Goal: Task Accomplishment & Management: Manage account settings

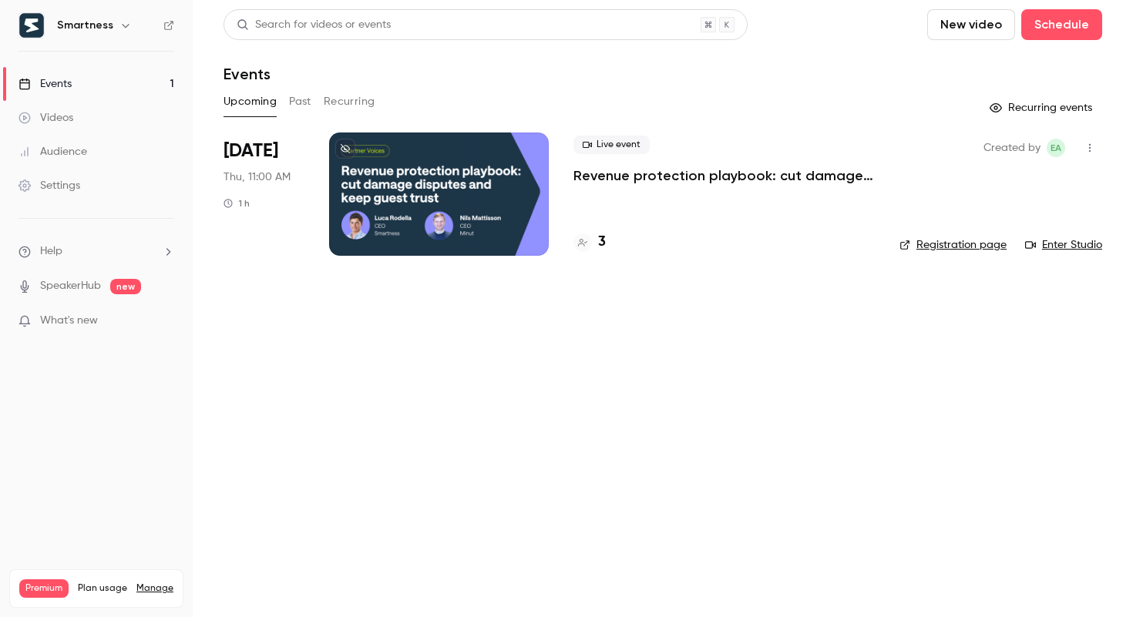
click at [122, 29] on icon "button" at bounding box center [125, 25] width 12 height 12
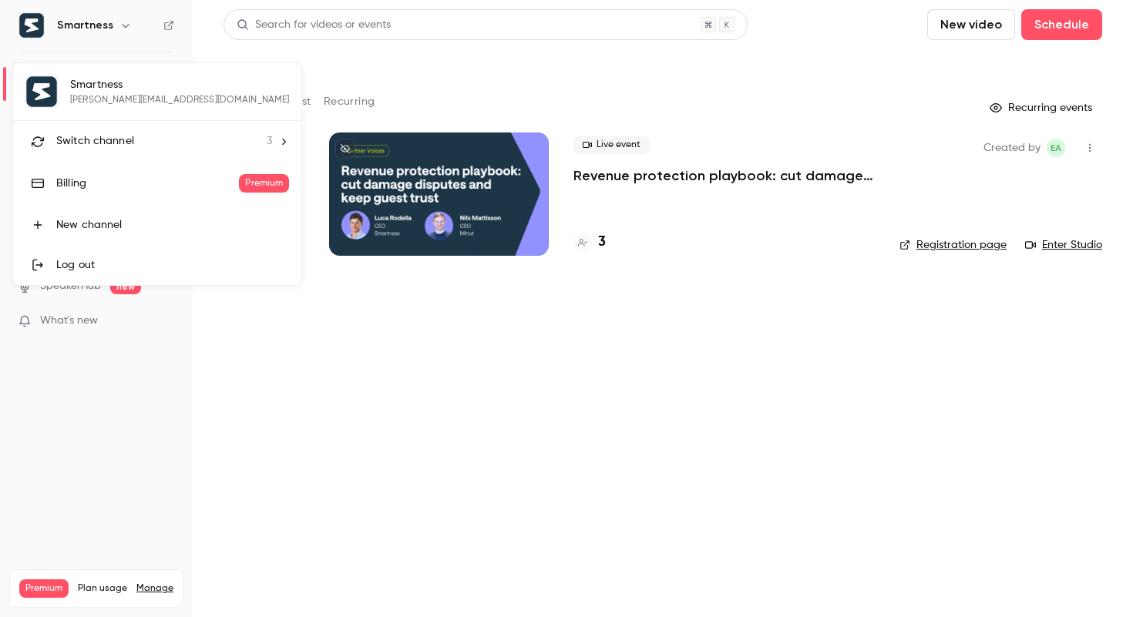
click at [110, 134] on span "Switch channel" at bounding box center [95, 141] width 78 height 16
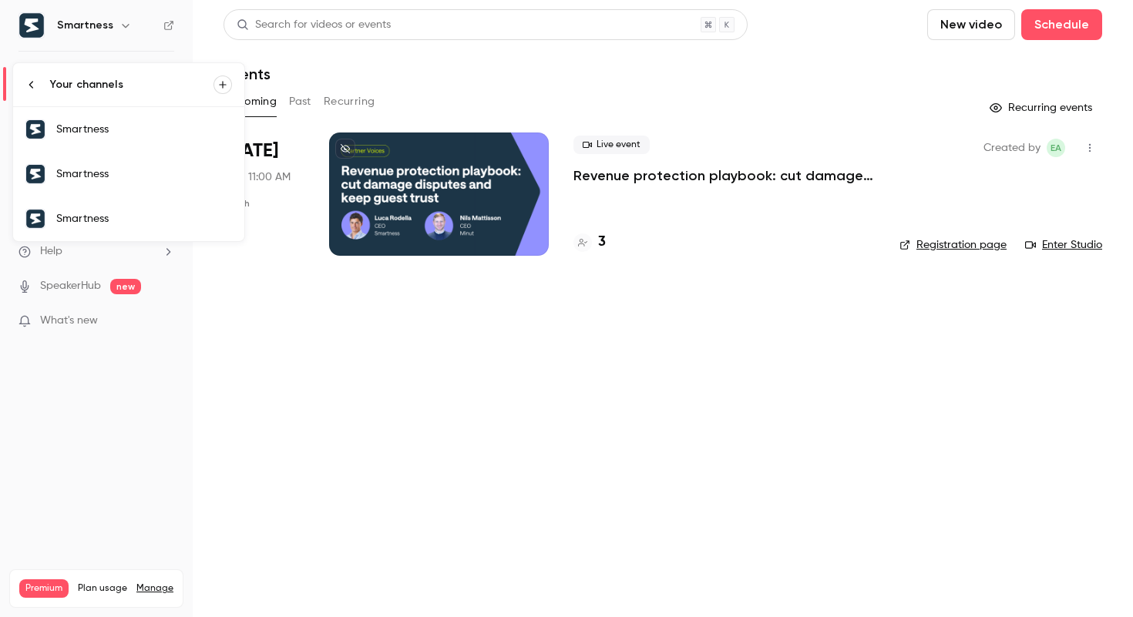
click at [112, 146] on link "Smartness" at bounding box center [128, 129] width 231 height 45
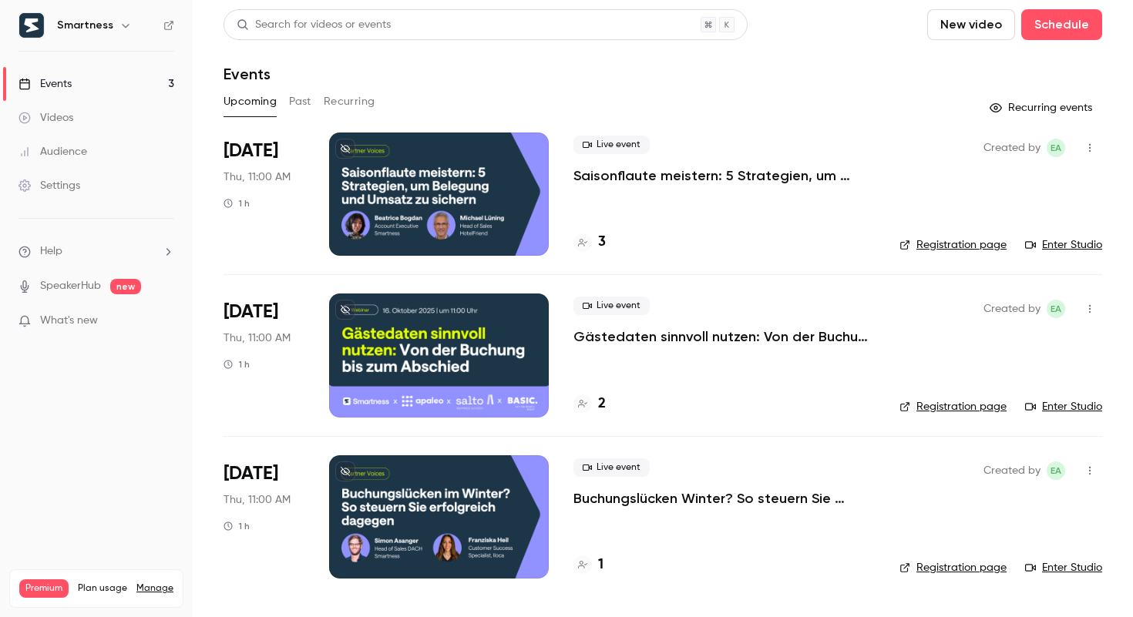
click at [1086, 141] on button "button" at bounding box center [1089, 148] width 25 height 25
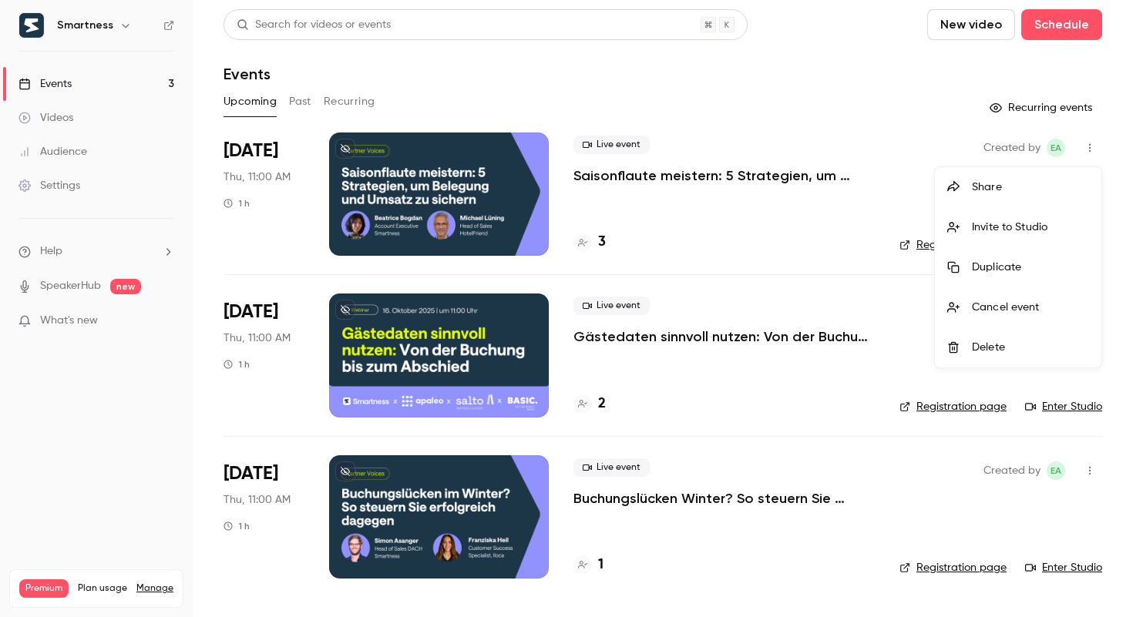
click at [596, 147] on div at bounding box center [566, 308] width 1133 height 617
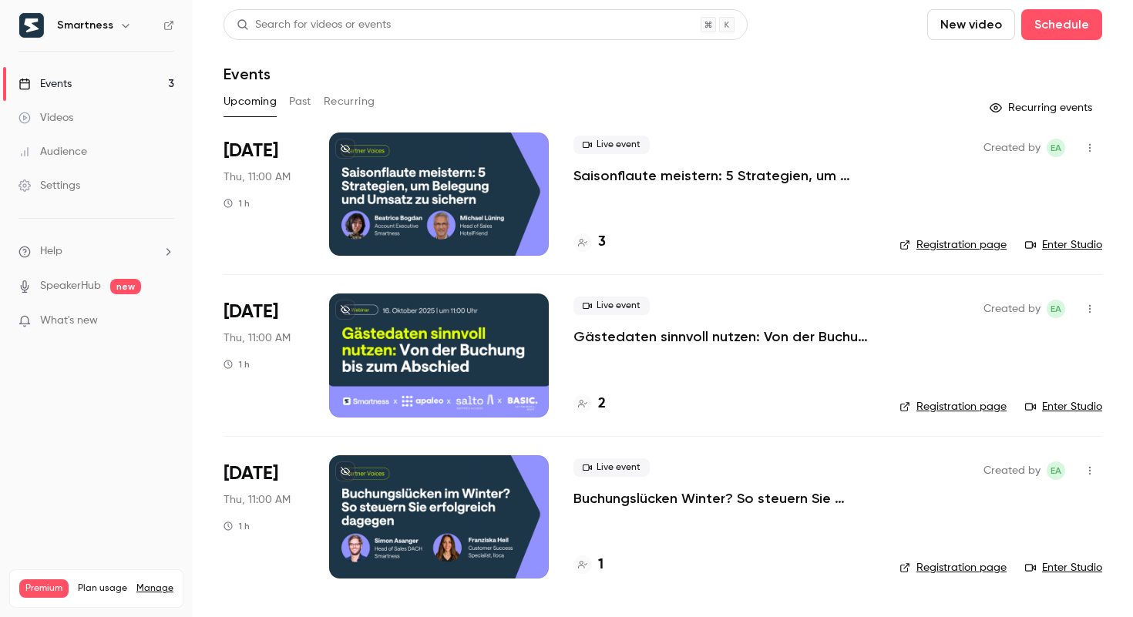
click at [530, 174] on div at bounding box center [439, 194] width 220 height 123
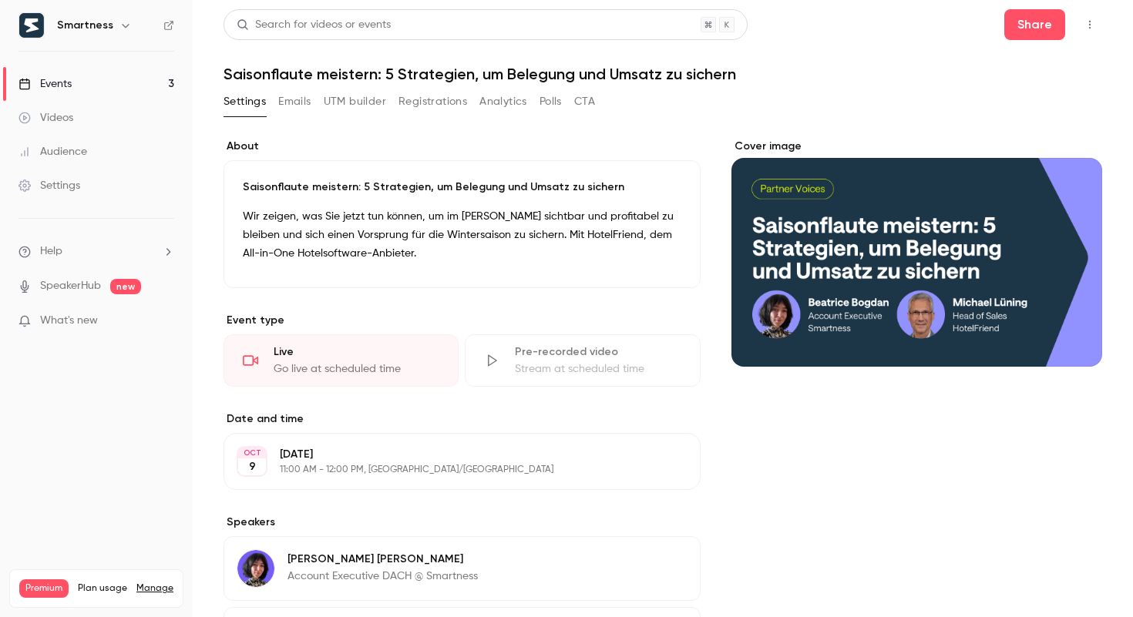
click at [1090, 21] on icon "button" at bounding box center [1089, 24] width 12 height 11
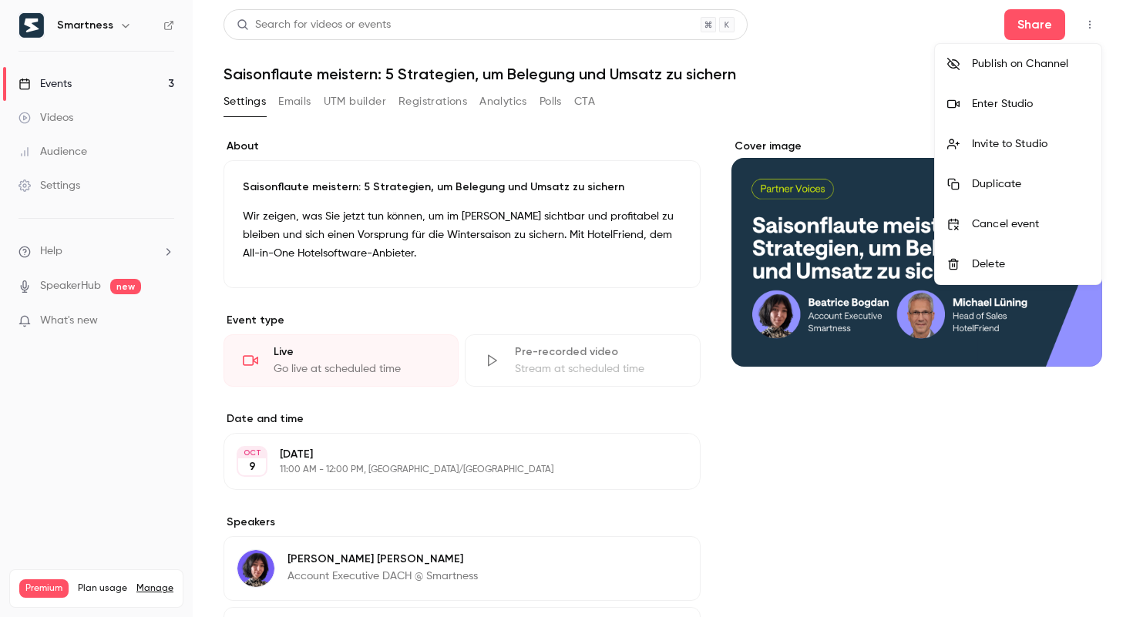
drag, startPoint x: 1007, startPoint y: 113, endPoint x: 1025, endPoint y: 138, distance: 30.4
click at [1025, 138] on ul "Publish on Channel Enter Studio Invite to Studio Duplicate Cancel event Delete" at bounding box center [1018, 164] width 166 height 240
click at [1025, 138] on div "Invite to Studio" at bounding box center [1030, 143] width 117 height 15
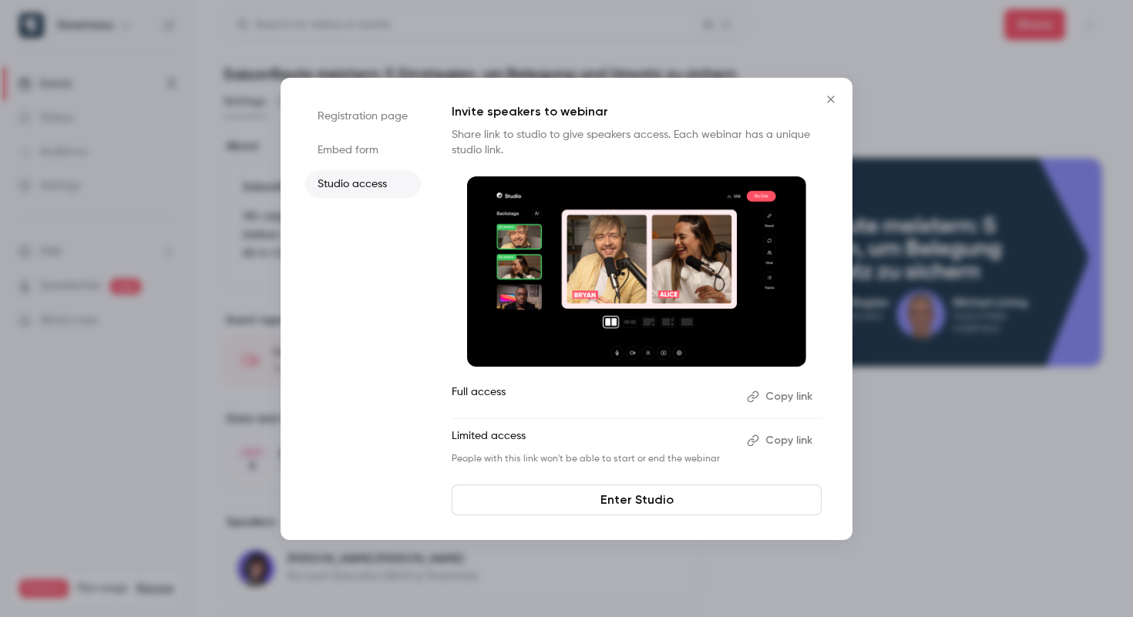
click at [781, 401] on button "Copy link" at bounding box center [781, 397] width 81 height 25
click at [825, 101] on icon "Close" at bounding box center [830, 99] width 18 height 12
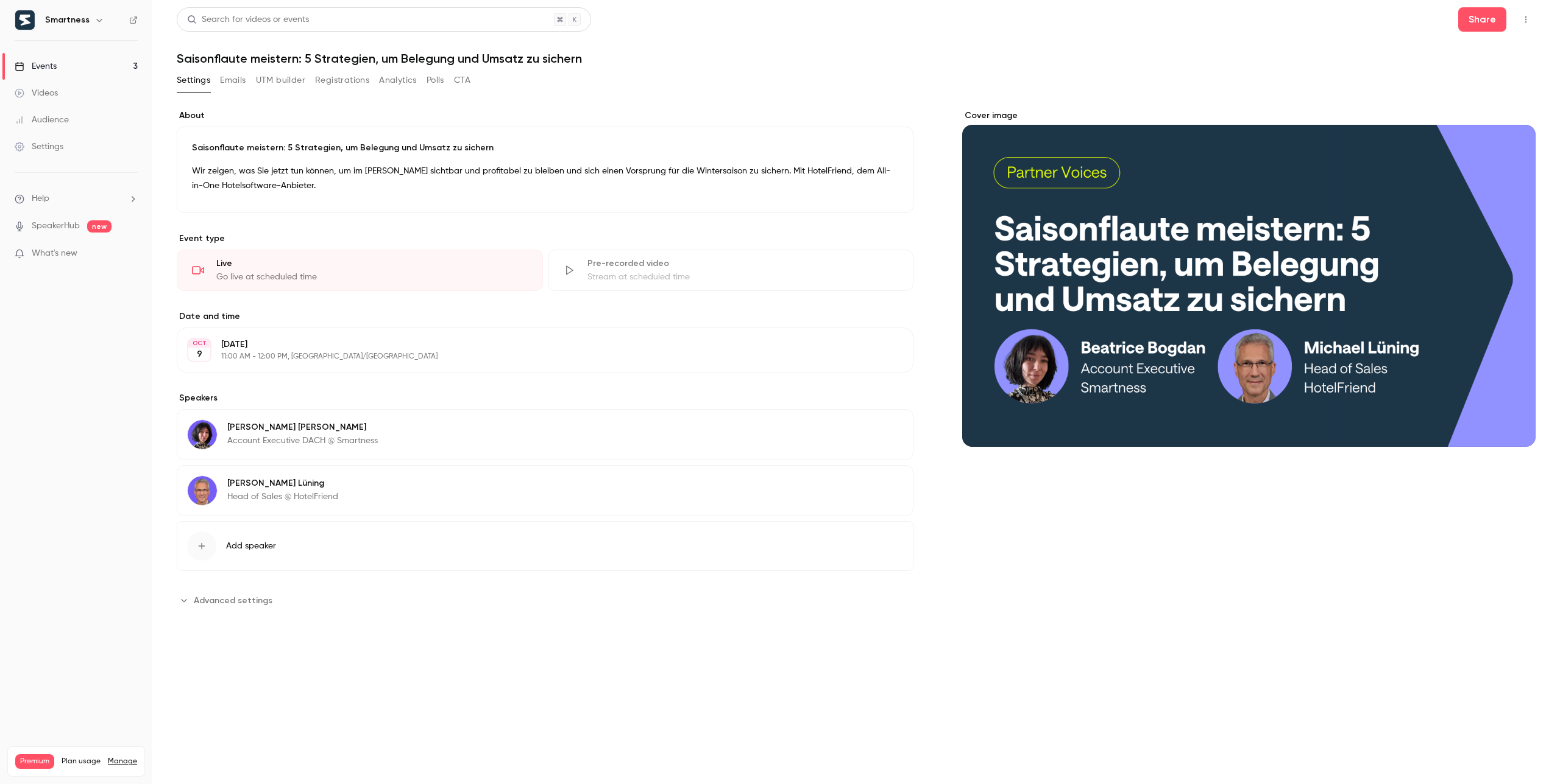
click at [895, 20] on icon "button" at bounding box center [1526, 20] width 2 height 6
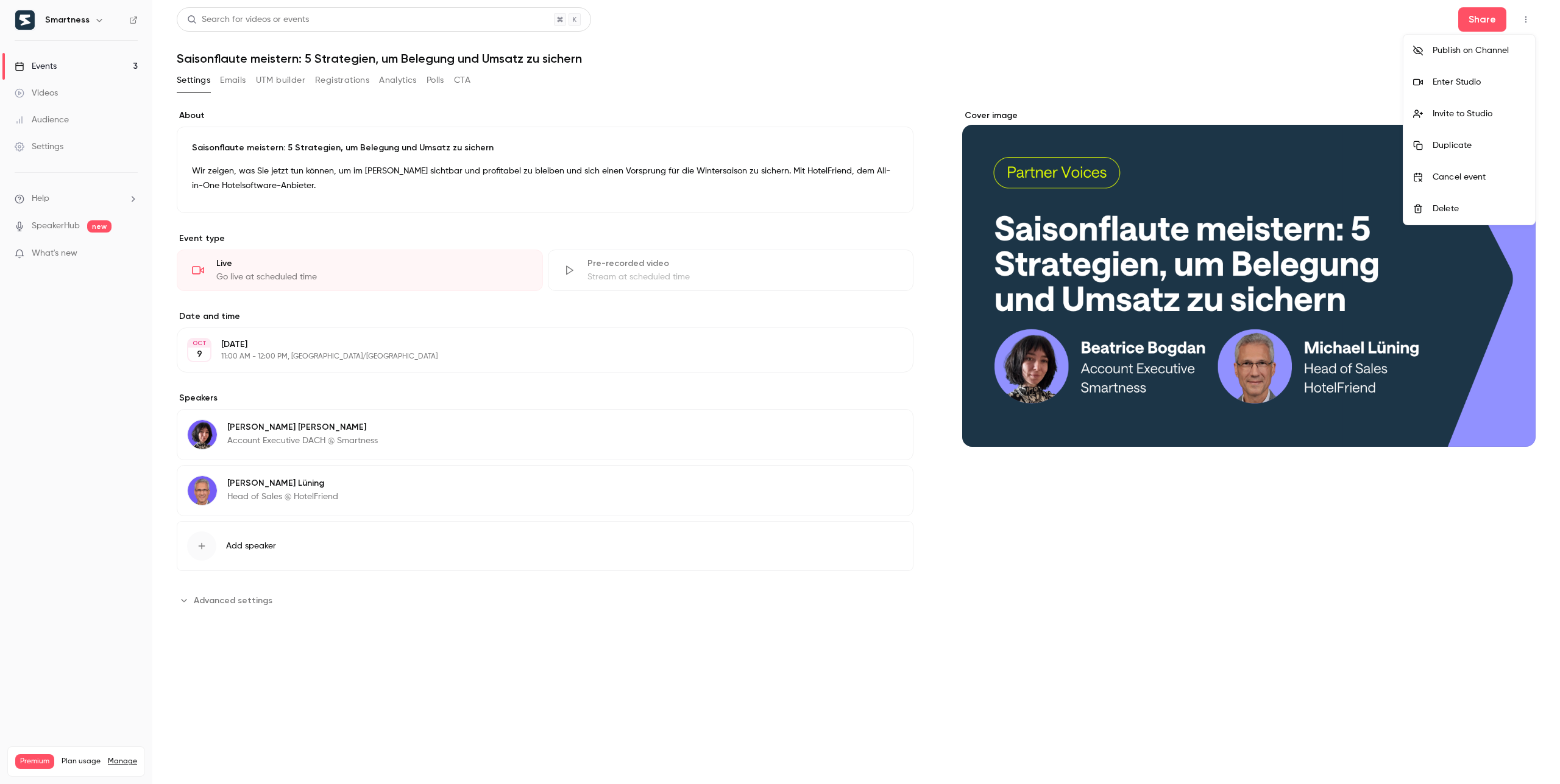
click at [895, 89] on li "Enter Studio" at bounding box center [1469, 82] width 131 height 32
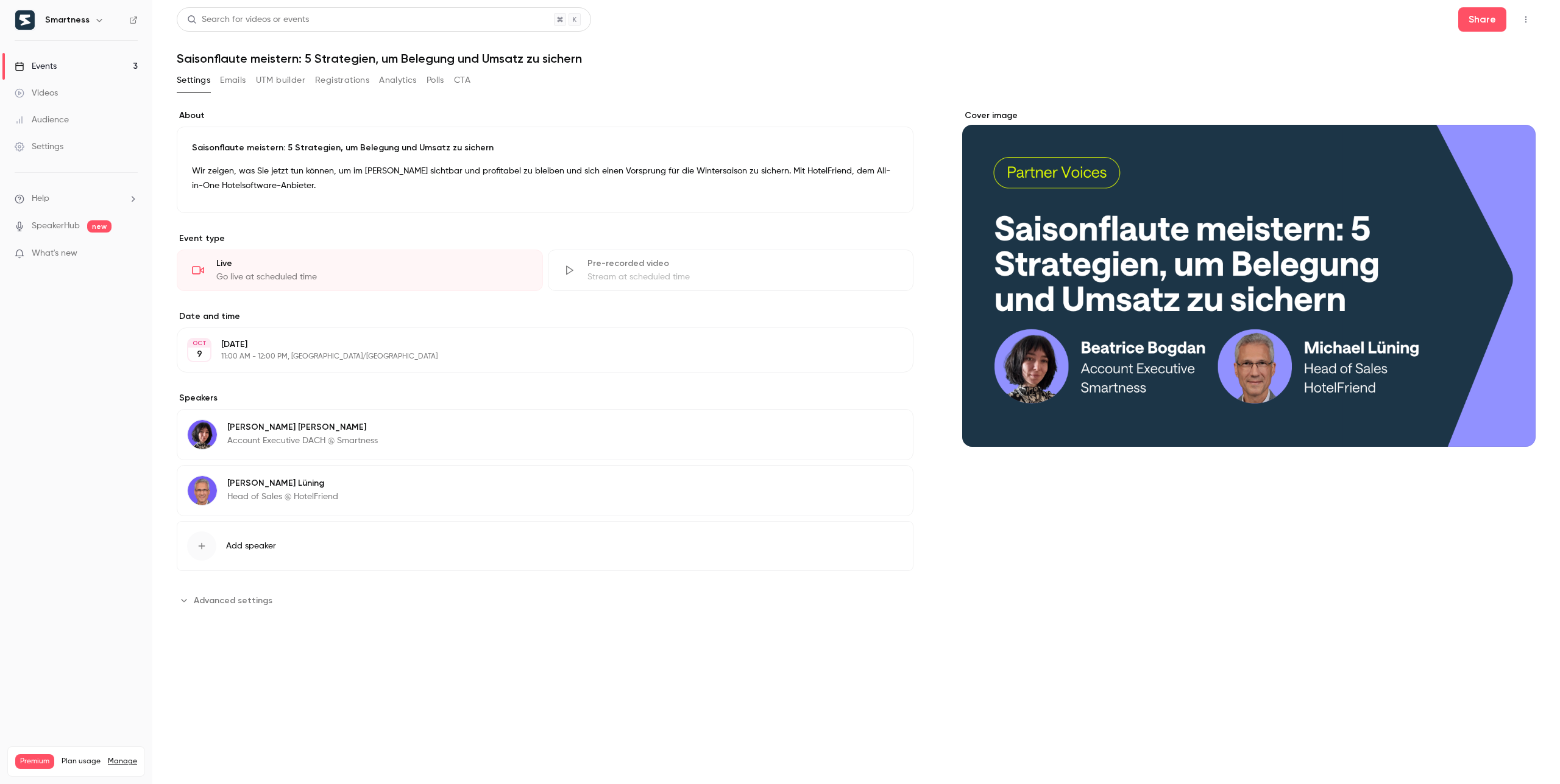
click at [57, 144] on div "Settings" at bounding box center [39, 146] width 49 height 12
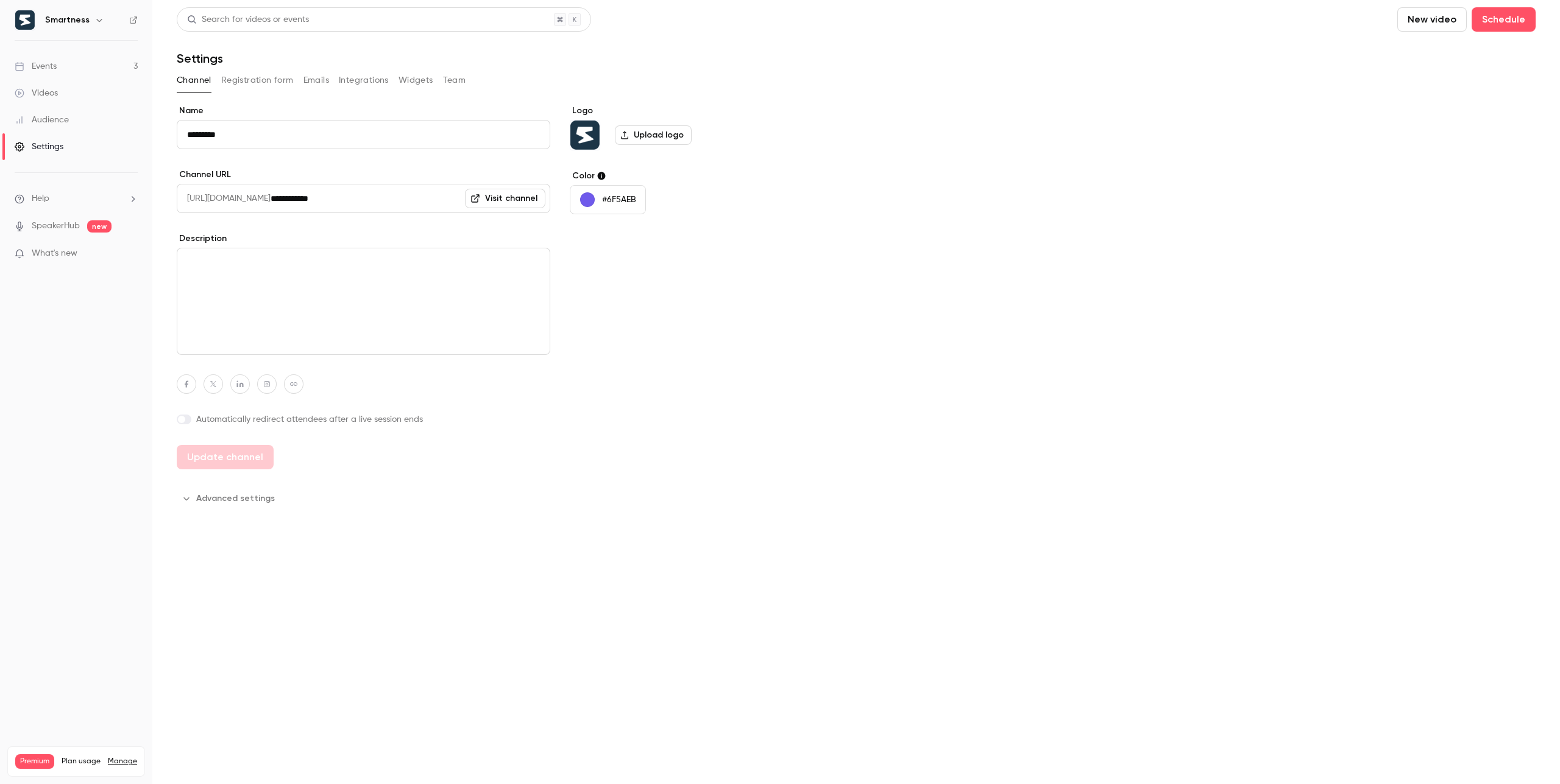
click at [459, 77] on button "Team" at bounding box center [454, 80] width 23 height 20
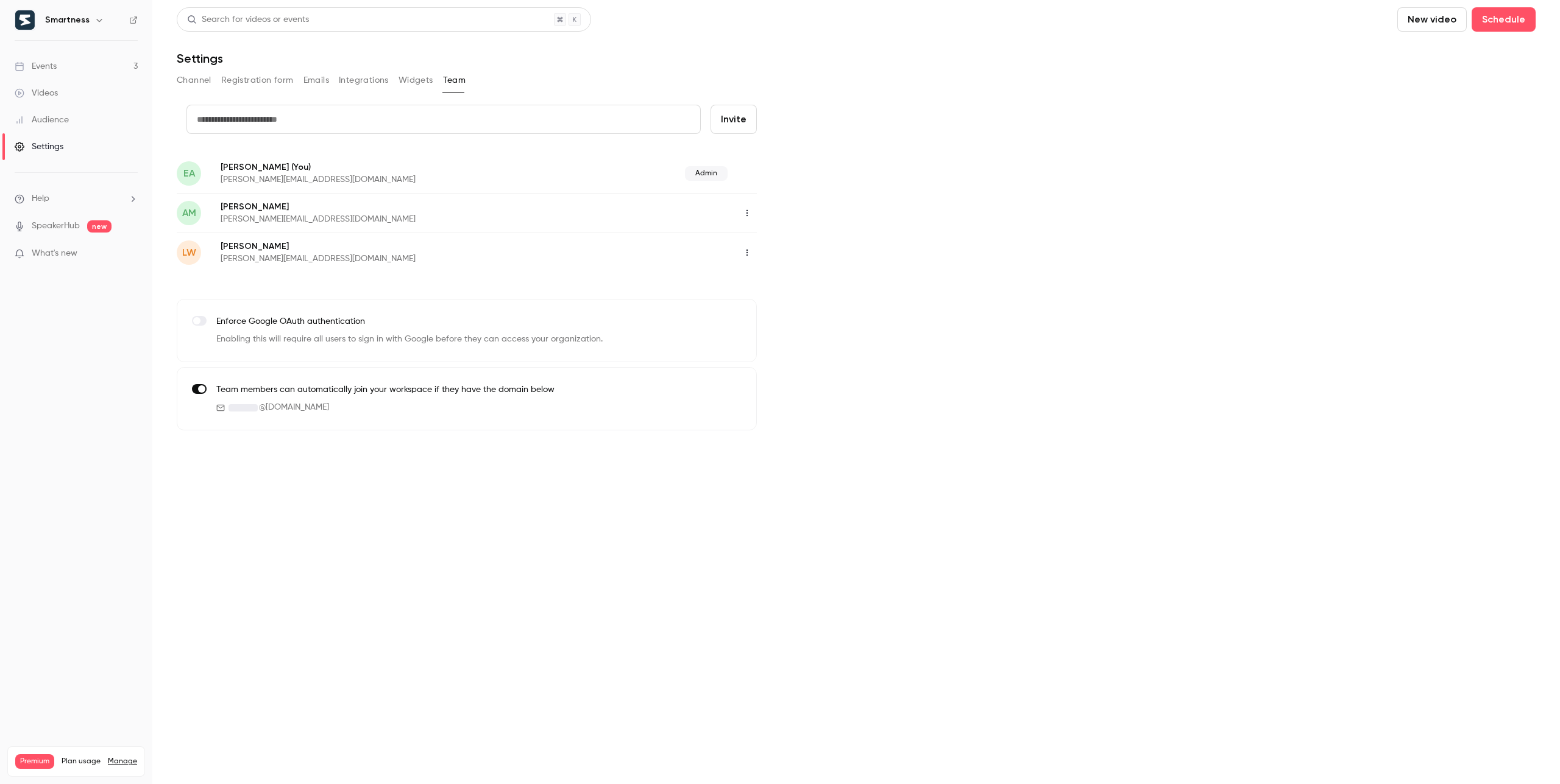
click at [410, 83] on button "Widgets" at bounding box center [416, 80] width 35 height 20
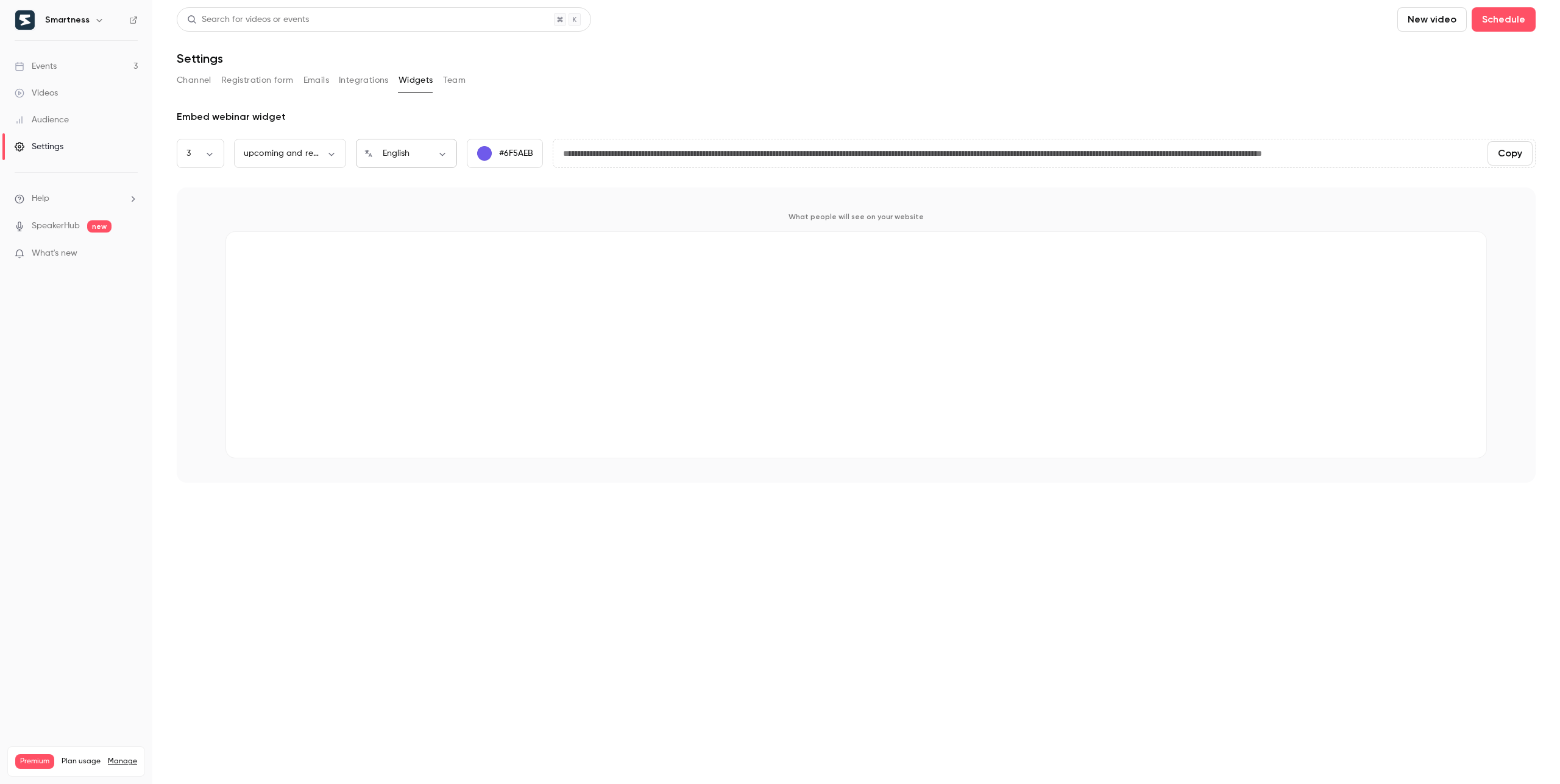
click at [416, 153] on body "**********" at bounding box center [780, 392] width 1560 height 784
click at [391, 346] on li "Deutsch" at bounding box center [406, 352] width 101 height 32
type input "**"
type input "**********"
click at [338, 487] on main "**********" at bounding box center [856, 392] width 1407 height 784
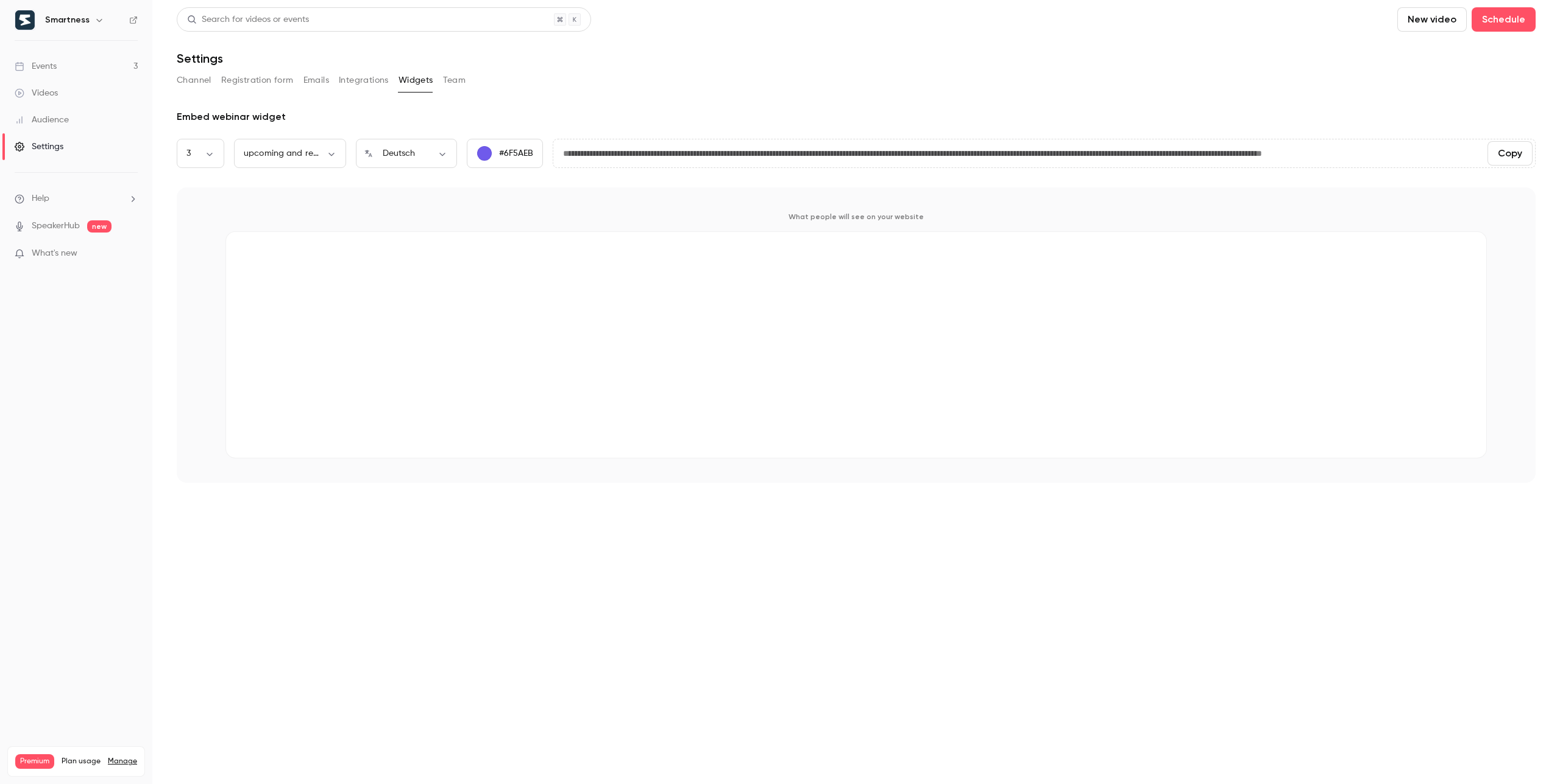
click at [357, 81] on button "Integrations" at bounding box center [363, 80] width 50 height 20
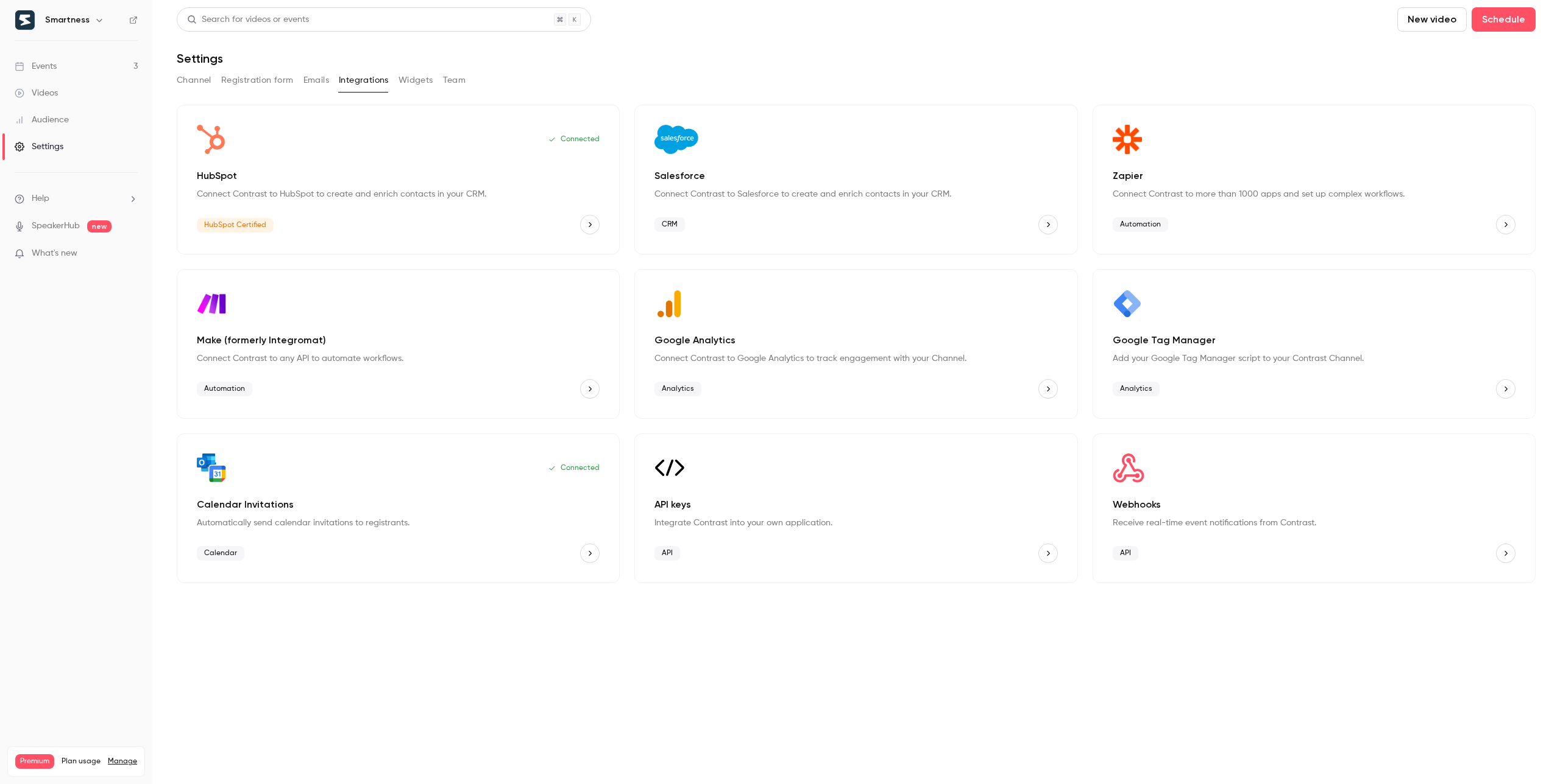
click at [182, 80] on button "Channel" at bounding box center [194, 80] width 35 height 20
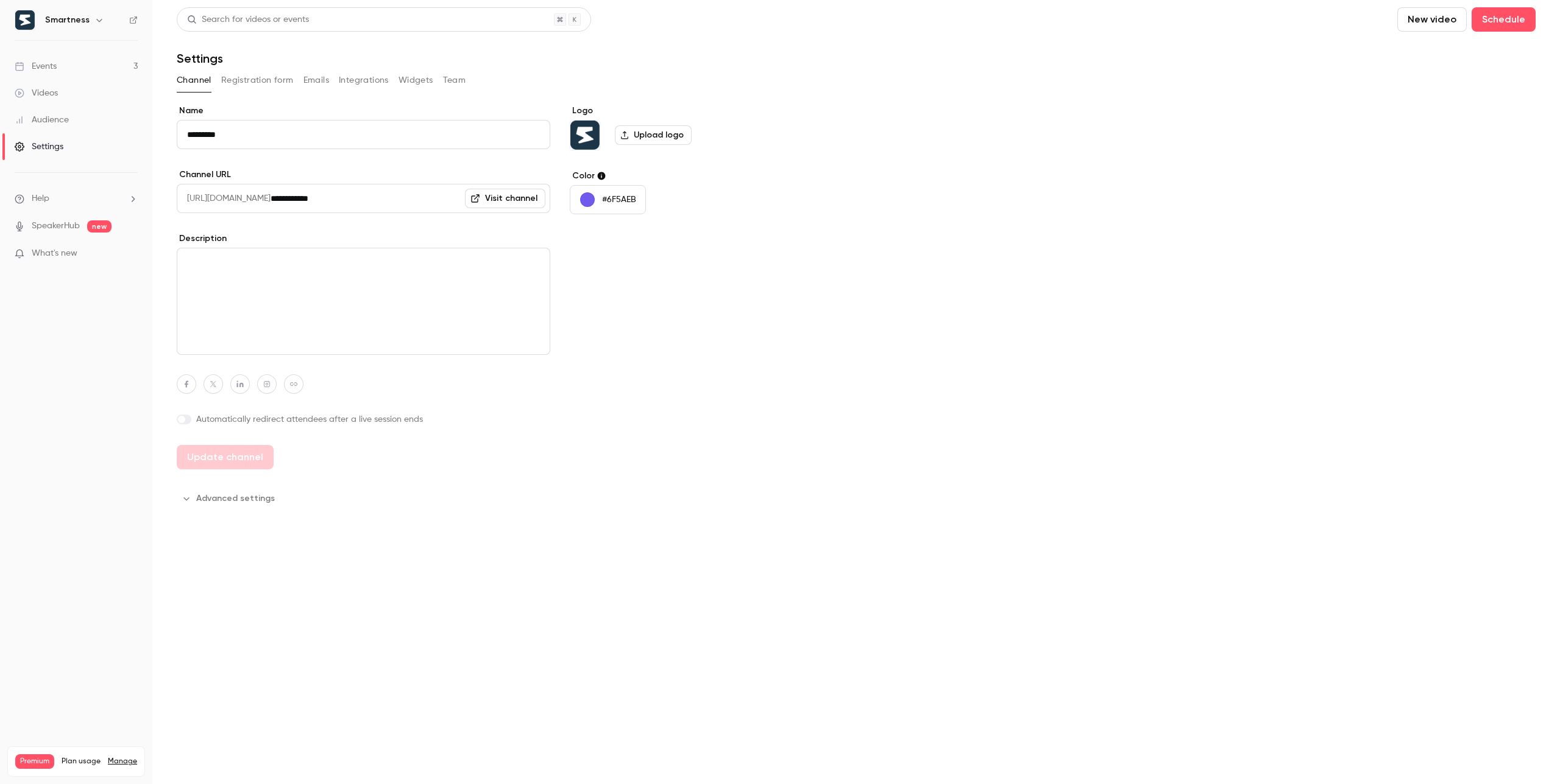
drag, startPoint x: 417, startPoint y: 81, endPoint x: 432, endPoint y: 81, distance: 15.0
click at [416, 81] on button "Widgets" at bounding box center [416, 80] width 35 height 20
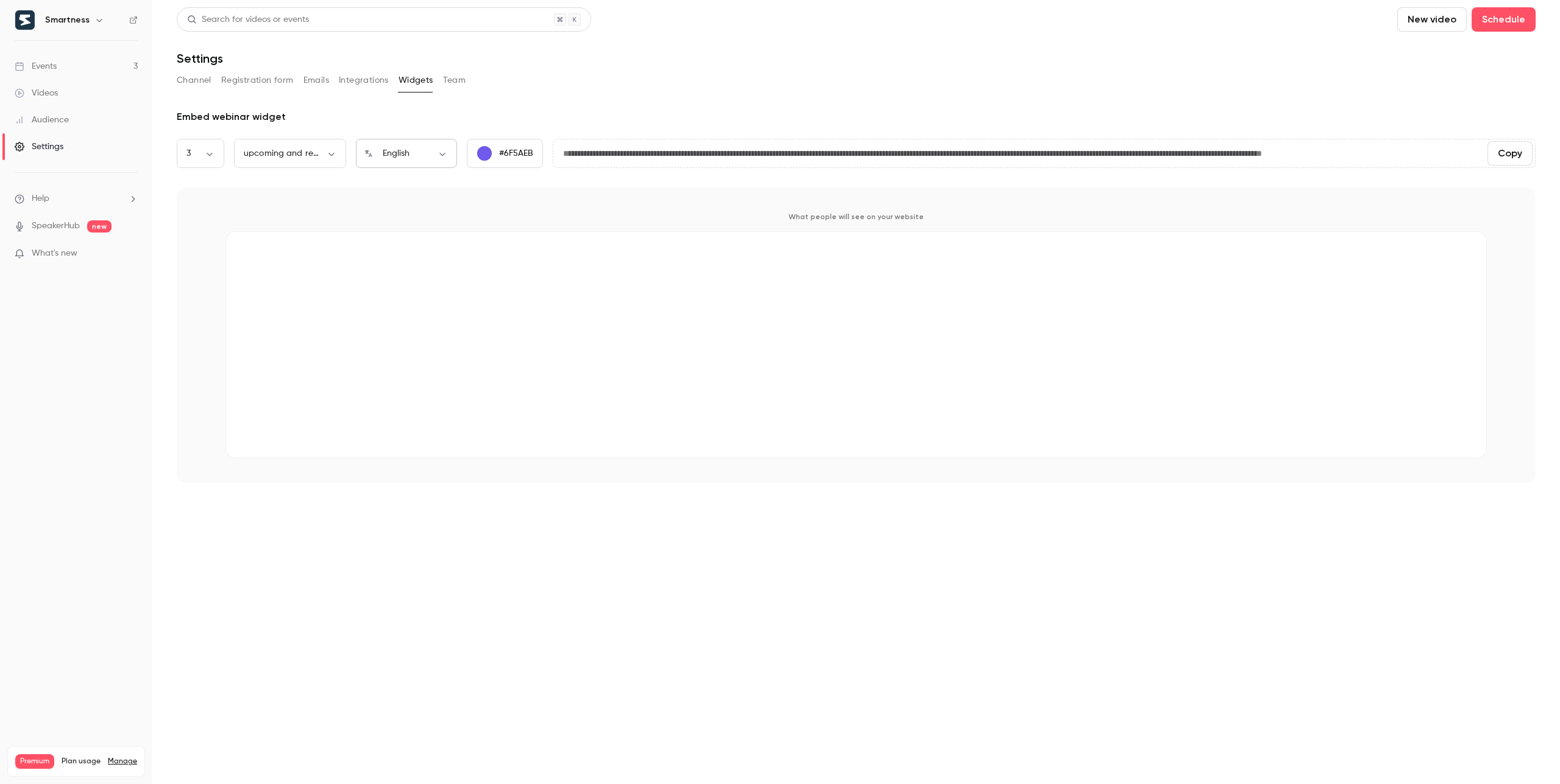
click at [413, 151] on body "**********" at bounding box center [780, 392] width 1560 height 784
click at [392, 345] on li "Deutsch" at bounding box center [406, 352] width 101 height 32
type input "**"
type input "**********"
click at [299, 486] on main "**********" at bounding box center [856, 392] width 1407 height 784
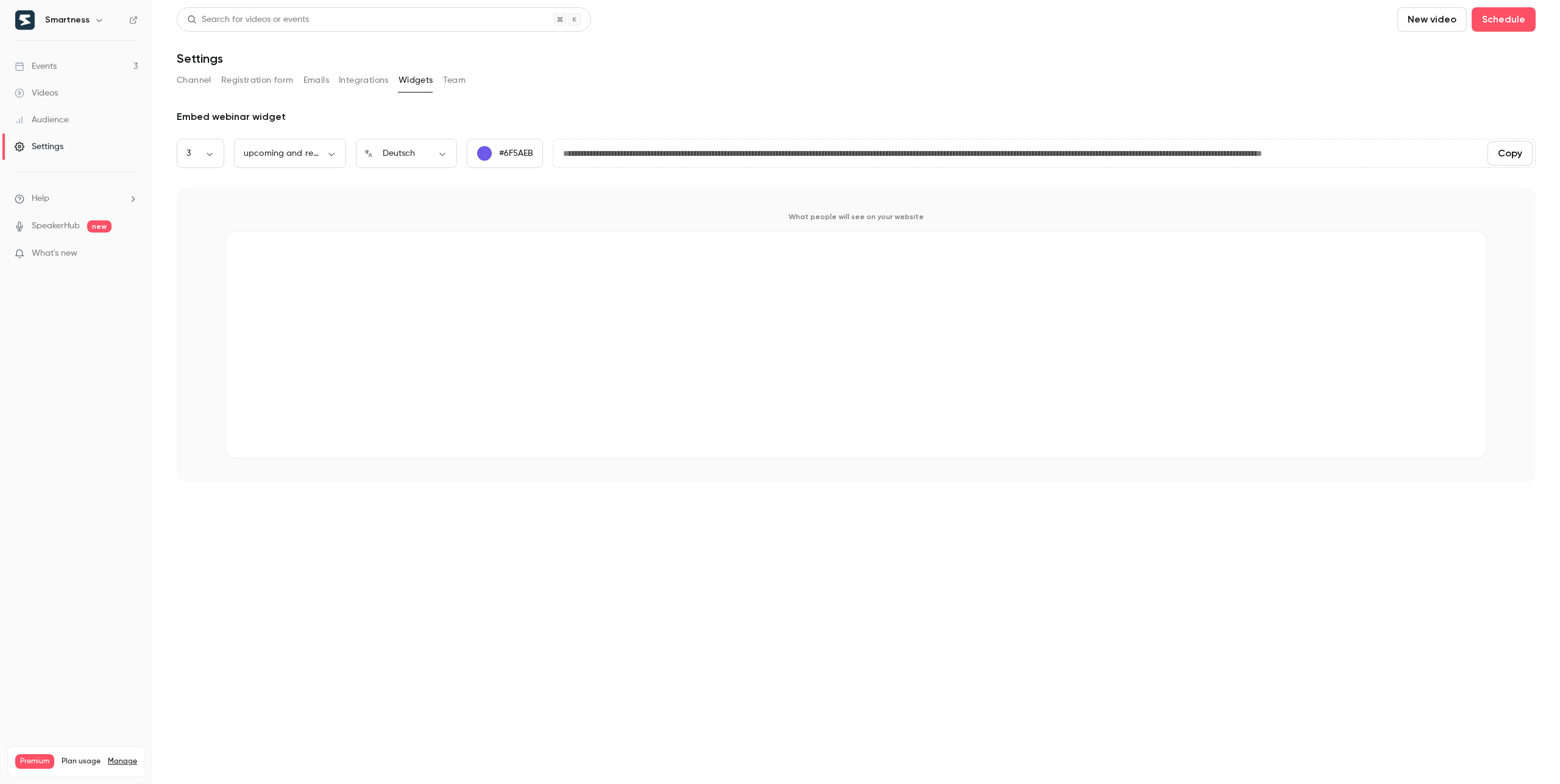
drag, startPoint x: 455, startPoint y: 77, endPoint x: 374, endPoint y: 77, distance: 81.0
click at [455, 77] on button "Team" at bounding box center [454, 80] width 23 height 20
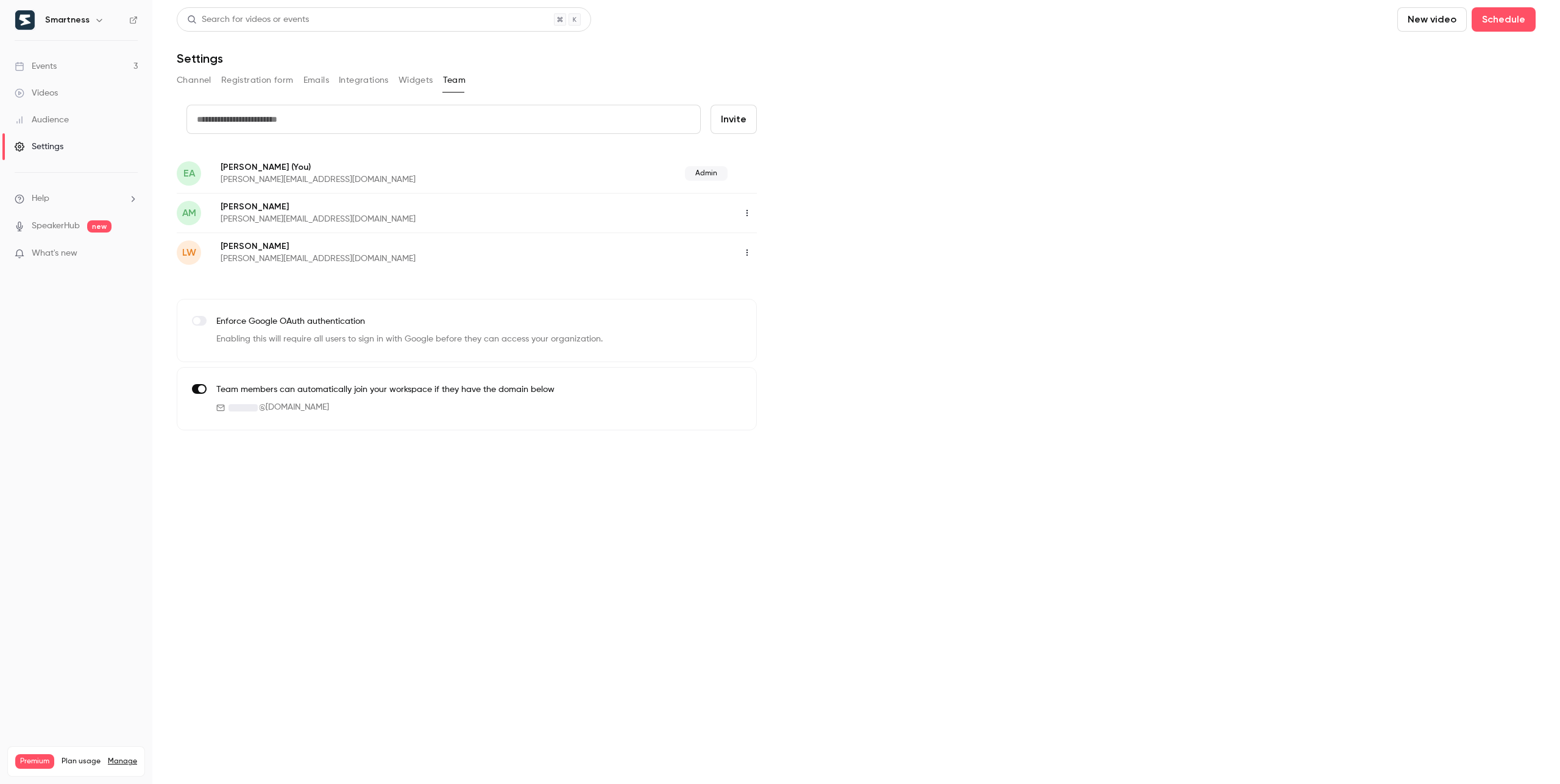
click at [374, 77] on button "Integrations" at bounding box center [363, 80] width 50 height 20
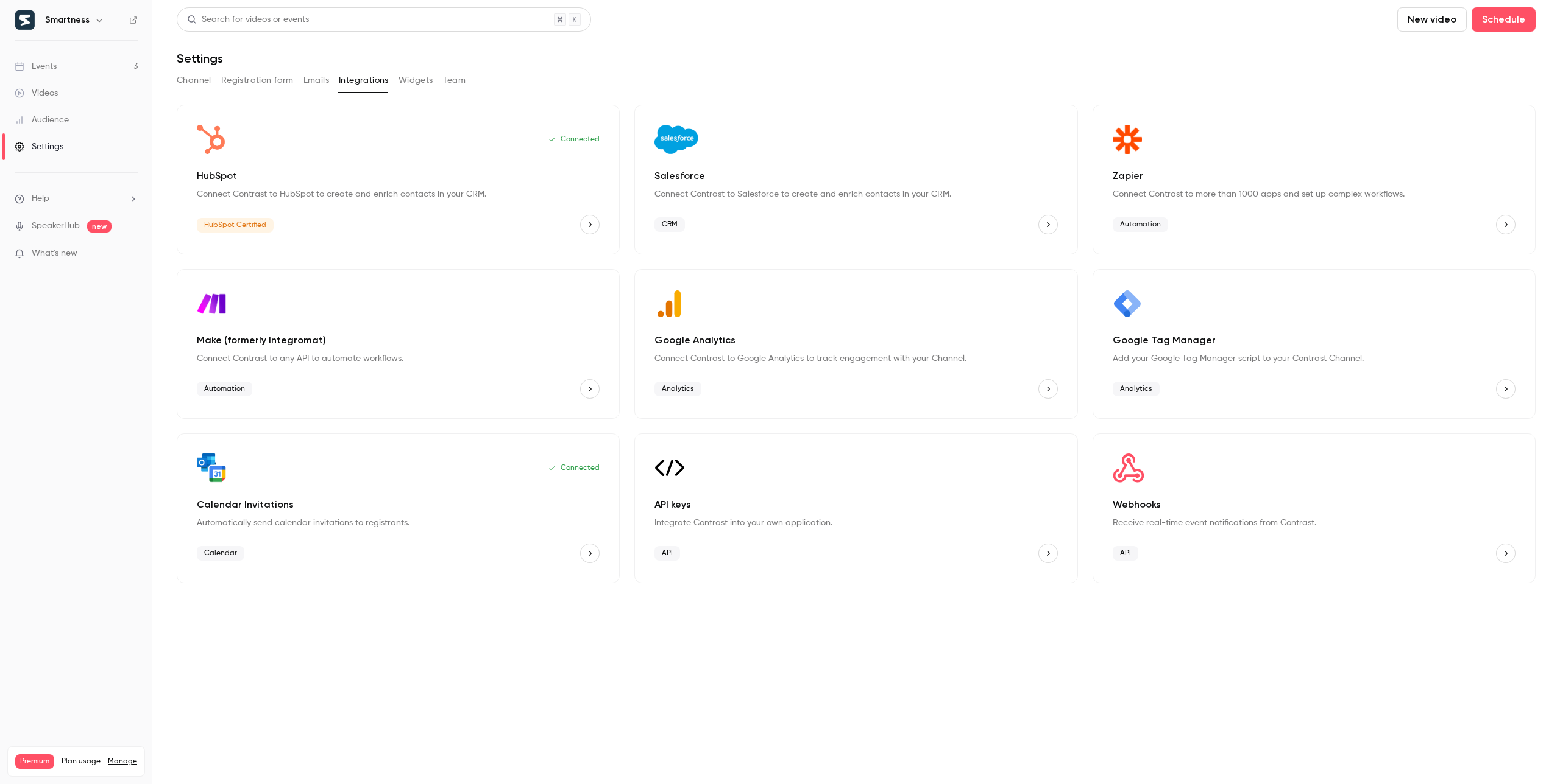
click at [309, 79] on button "Emails" at bounding box center [316, 80] width 25 height 20
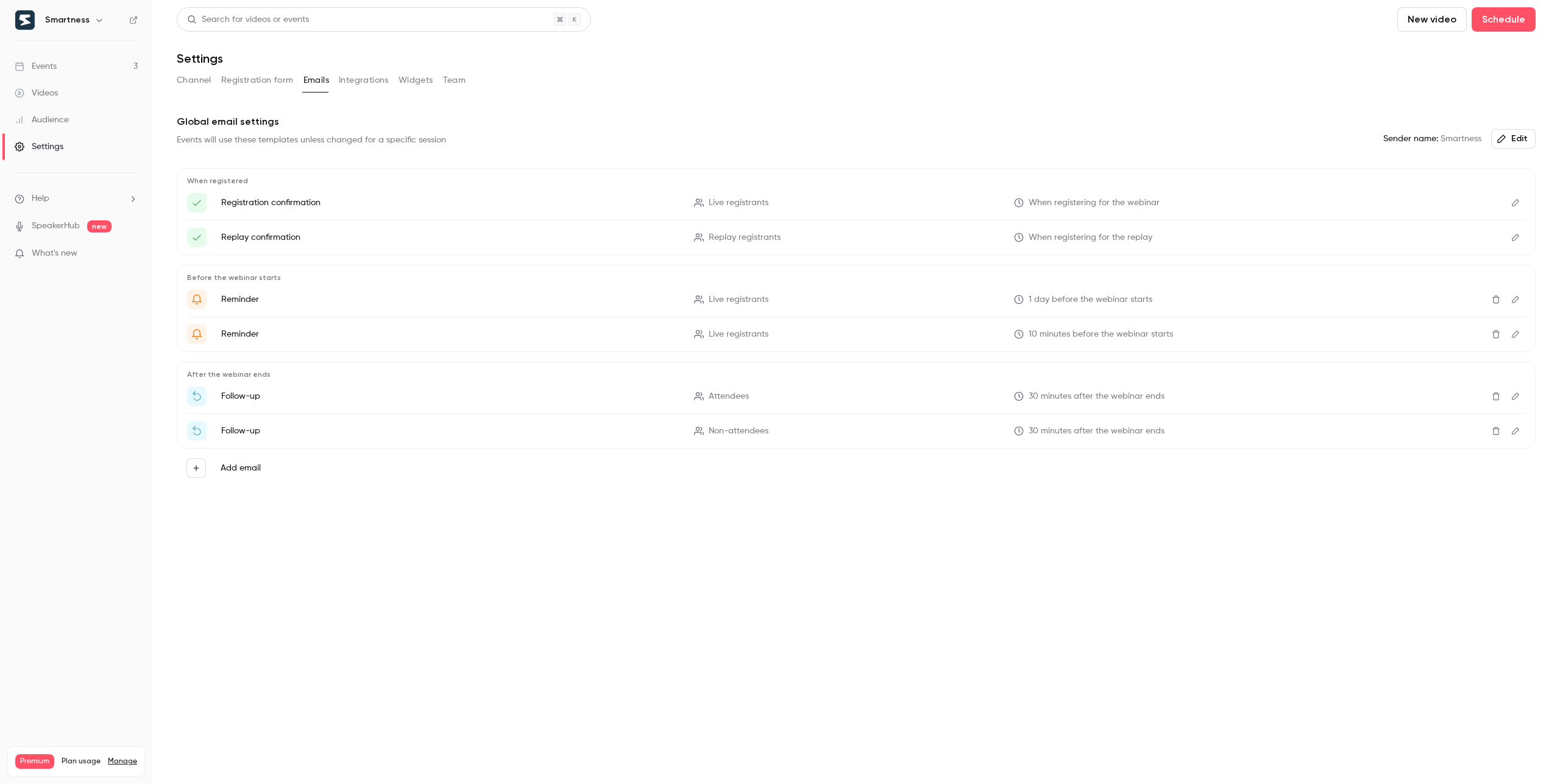
click at [266, 79] on button "Registration form" at bounding box center [258, 80] width 73 height 20
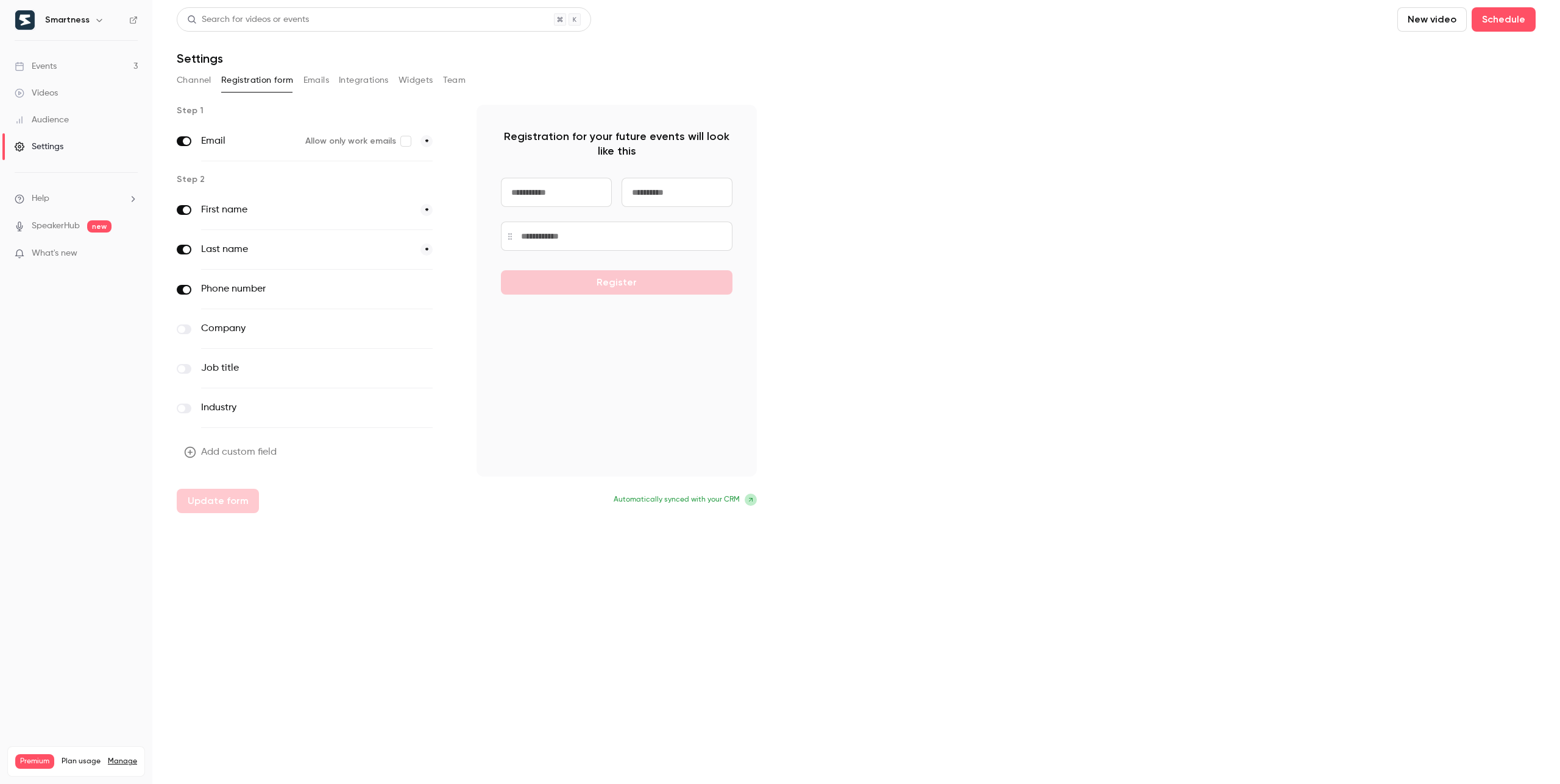
click at [165, 77] on main "Search for videos or events New video Schedule Settings Channel Registration fo…" at bounding box center [856, 392] width 1407 height 784
click at [186, 77] on button "Channel" at bounding box center [194, 80] width 35 height 20
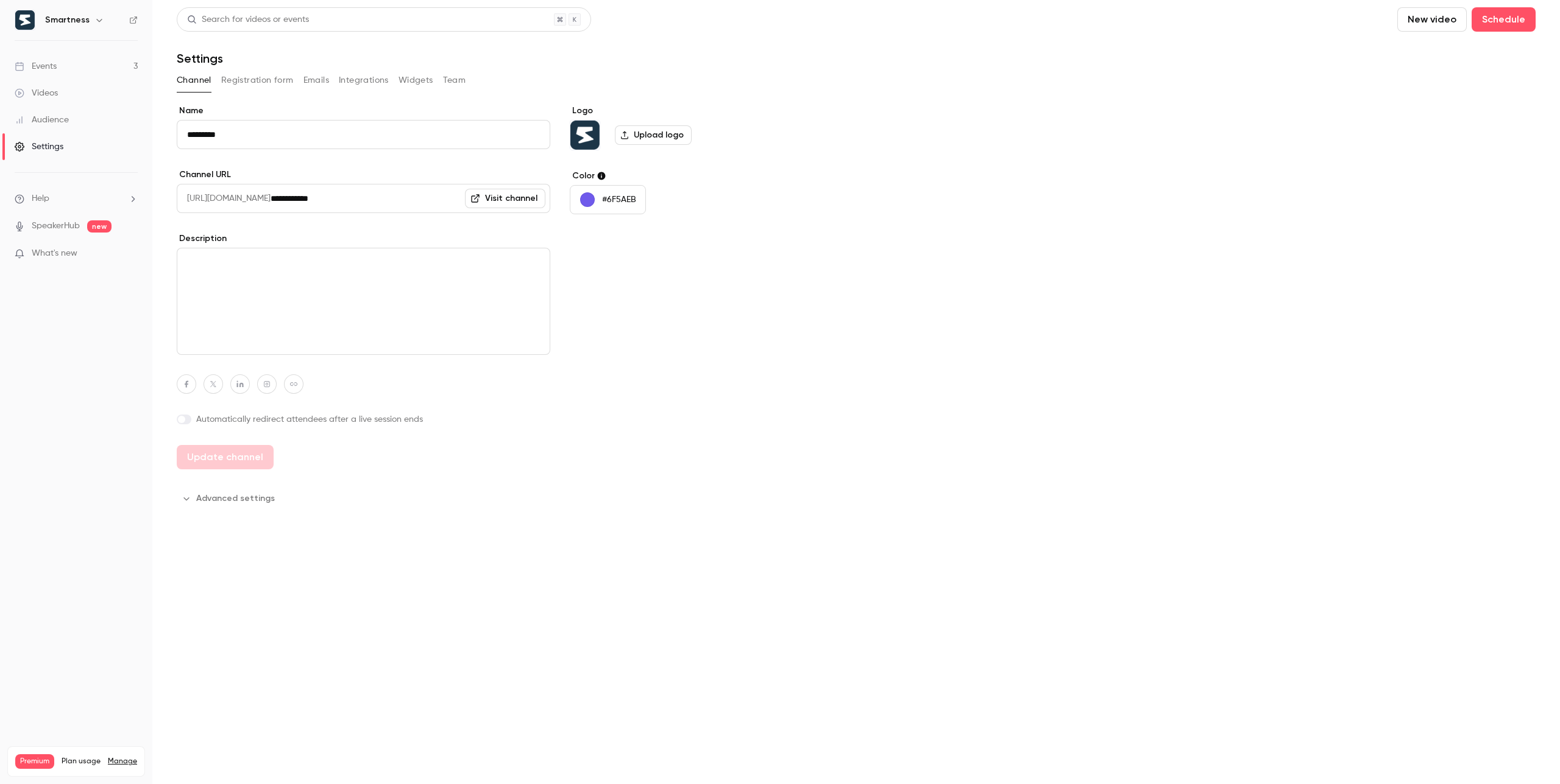
click at [239, 487] on button "Advanced settings" at bounding box center [229, 499] width 105 height 20
click at [246, 487] on button "Advanced settings" at bounding box center [229, 499] width 105 height 20
click at [96, 60] on link "Events 3" at bounding box center [76, 66] width 153 height 27
